Goal: Task Accomplishment & Management: Manage account settings

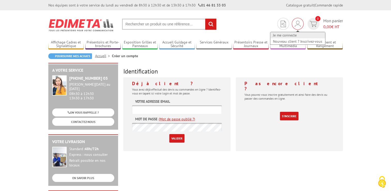
click at [292, 34] on link "Je me connecte" at bounding box center [297, 35] width 55 height 6
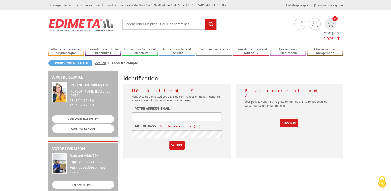
click at [154, 112] on input "text" at bounding box center [177, 116] width 90 height 9
type input "[EMAIL_ADDRESS][DOMAIN_NAME]"
click at [176, 141] on input "Valider" at bounding box center [176, 145] width 15 height 9
